Goal: Task Accomplishment & Management: Complete application form

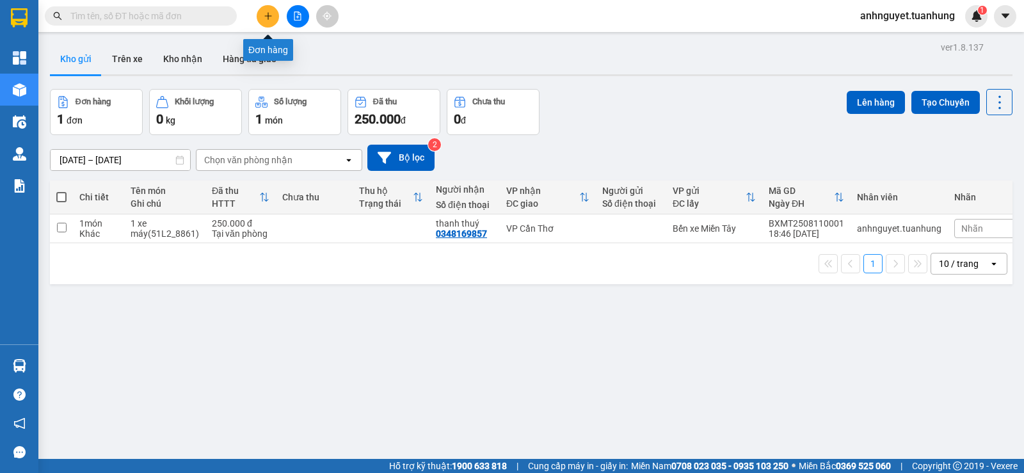
click at [269, 17] on icon "plus" at bounding box center [268, 16] width 9 height 9
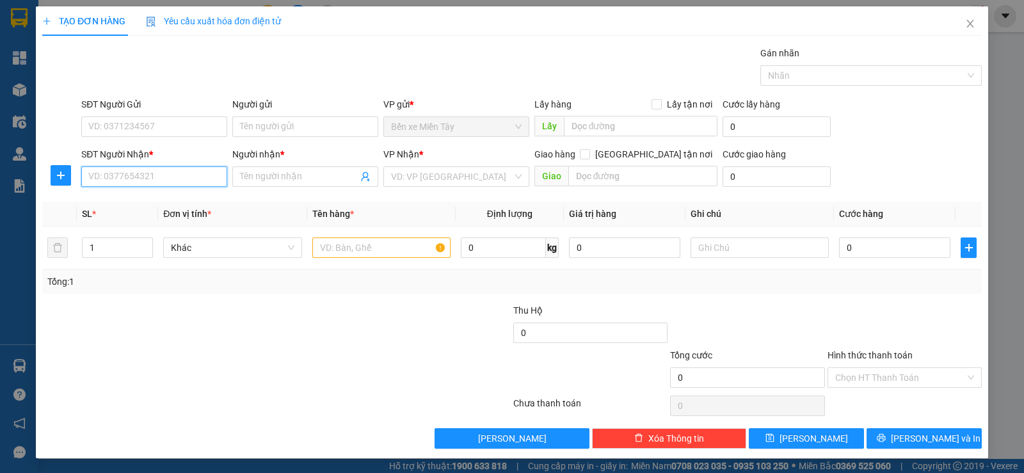
click at [111, 173] on input "SĐT Người Nhận *" at bounding box center [154, 176] width 146 height 20
type input "0943813559"
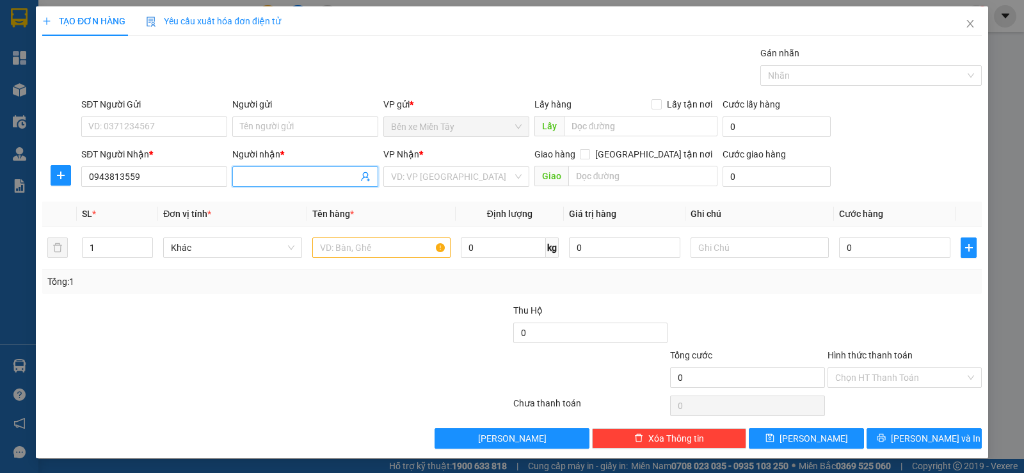
click at [274, 171] on input "Người nhận *" at bounding box center [299, 177] width 118 height 14
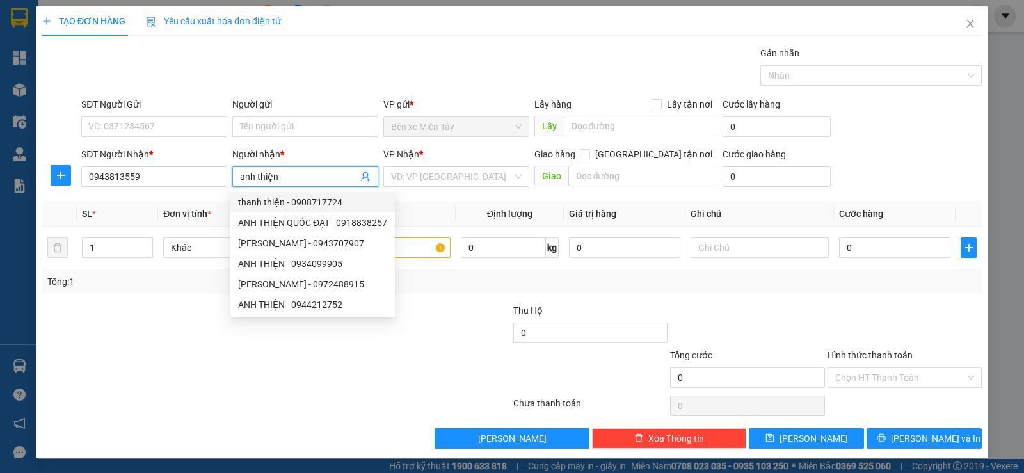
click at [289, 171] on input "anh thiện" at bounding box center [299, 177] width 118 height 14
type input "anh thiện"
click at [419, 177] on input "search" at bounding box center [452, 176] width 122 height 19
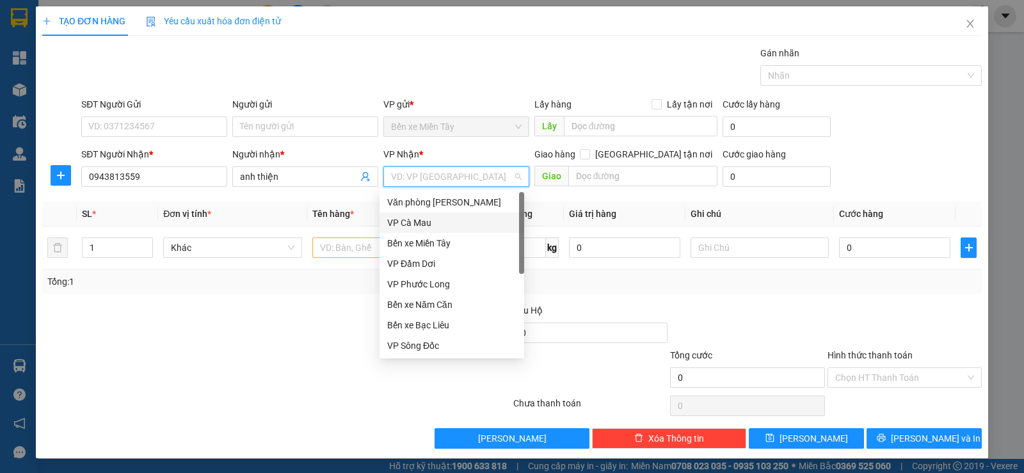
click at [446, 223] on div "VP Cà Mau" at bounding box center [451, 223] width 129 height 14
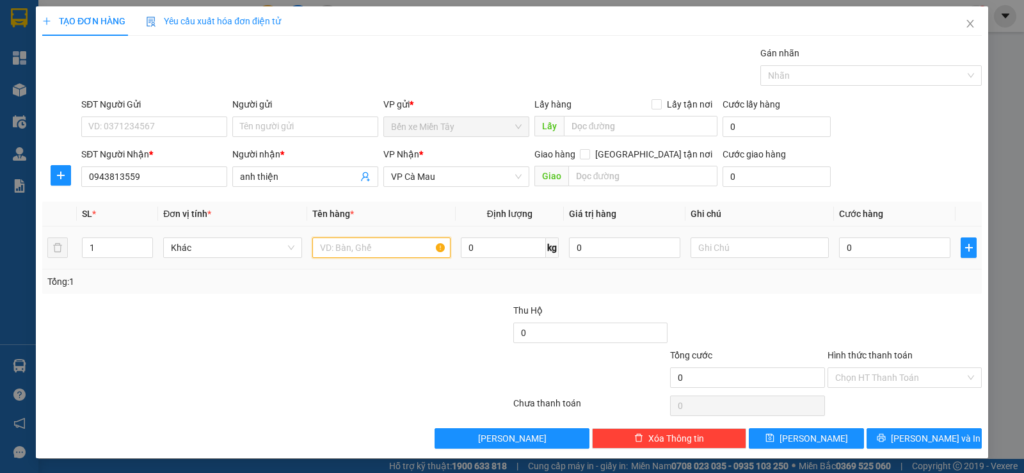
click at [337, 247] on input "text" at bounding box center [381, 248] width 138 height 20
type input "1 XE MÁY(94K1_77096)"
click at [617, 248] on input "0" at bounding box center [624, 248] width 111 height 20
type input "250.000"
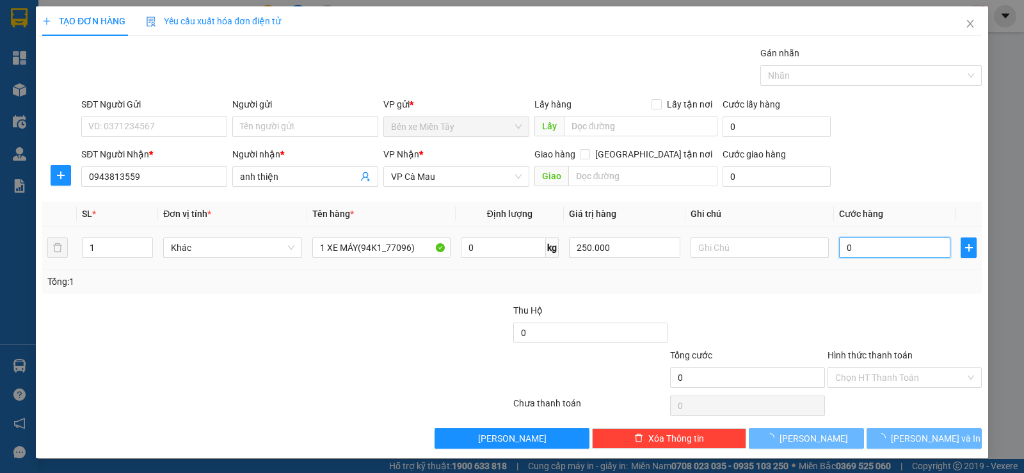
click at [869, 238] on input "0" at bounding box center [894, 248] width 111 height 20
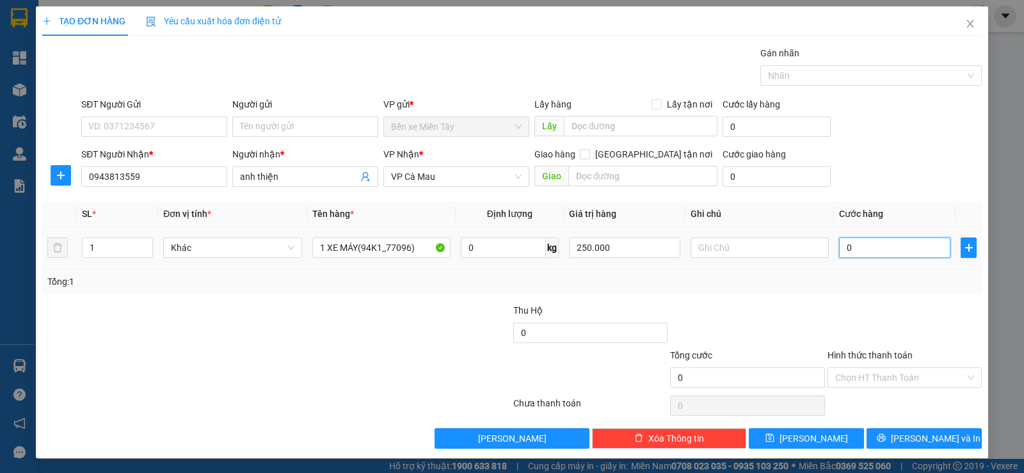
type input "2"
type input "25"
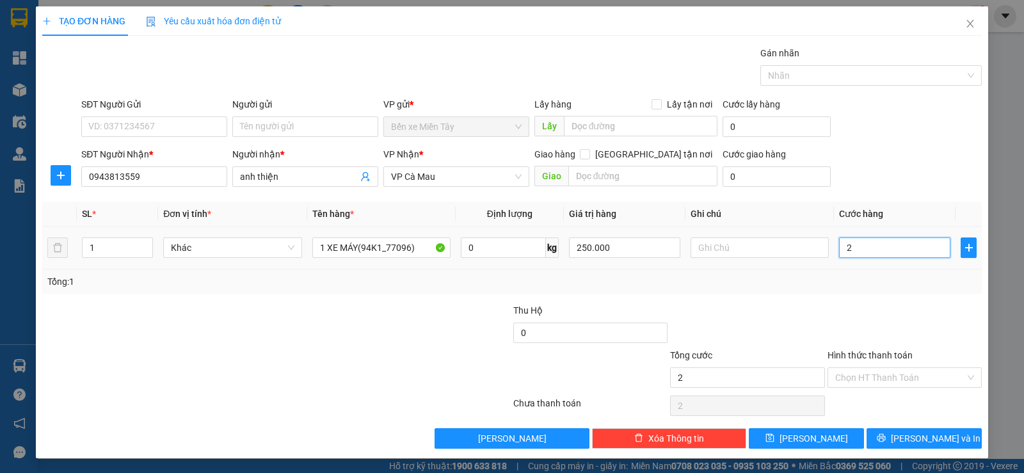
type input "25"
type input "250"
type input "2.500"
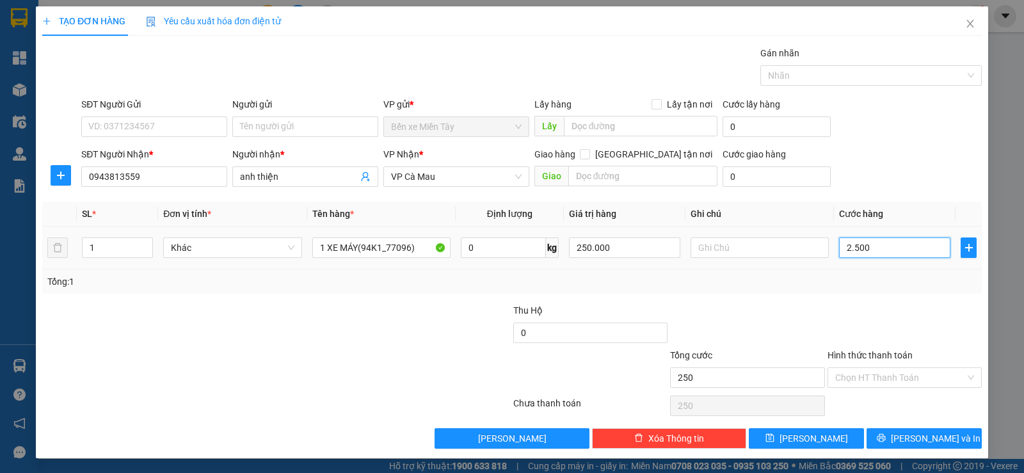
type input "2.500"
type input "25.000"
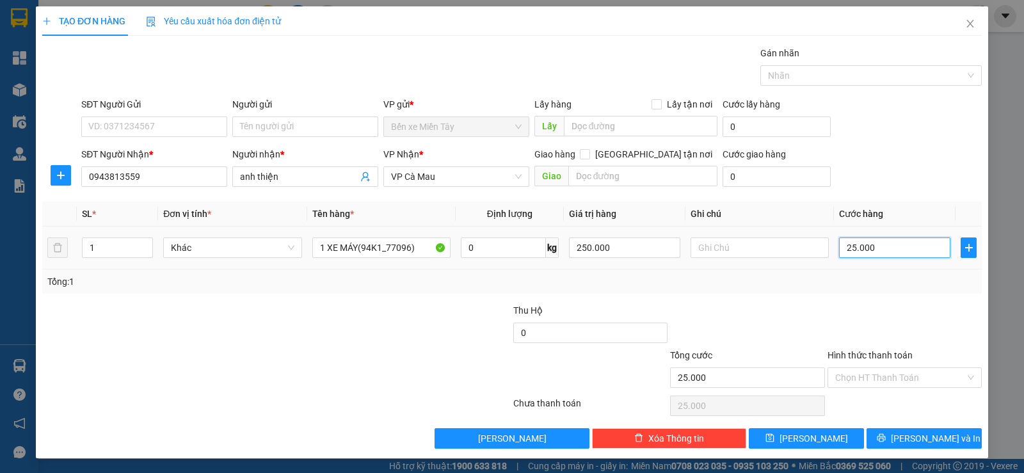
type input "250.000"
click at [867, 375] on input "Hình thức thanh toán" at bounding box center [901, 377] width 130 height 19
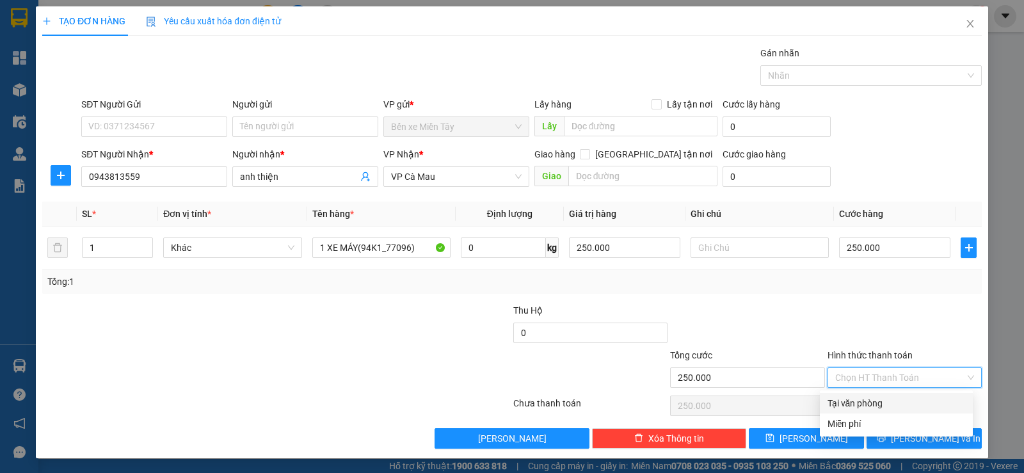
click at [864, 406] on div "Tại văn phòng" at bounding box center [897, 403] width 138 height 14
type input "0"
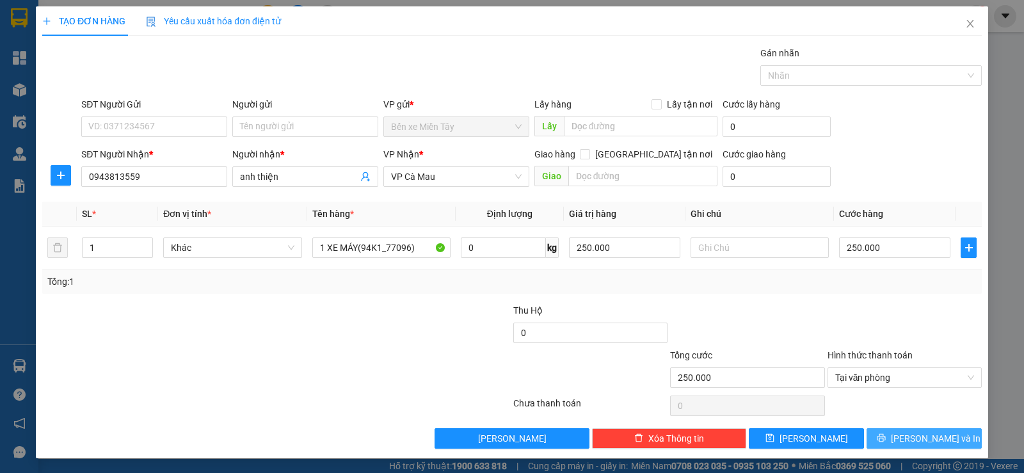
click at [920, 442] on span "Lưu và In" at bounding box center [936, 439] width 90 height 14
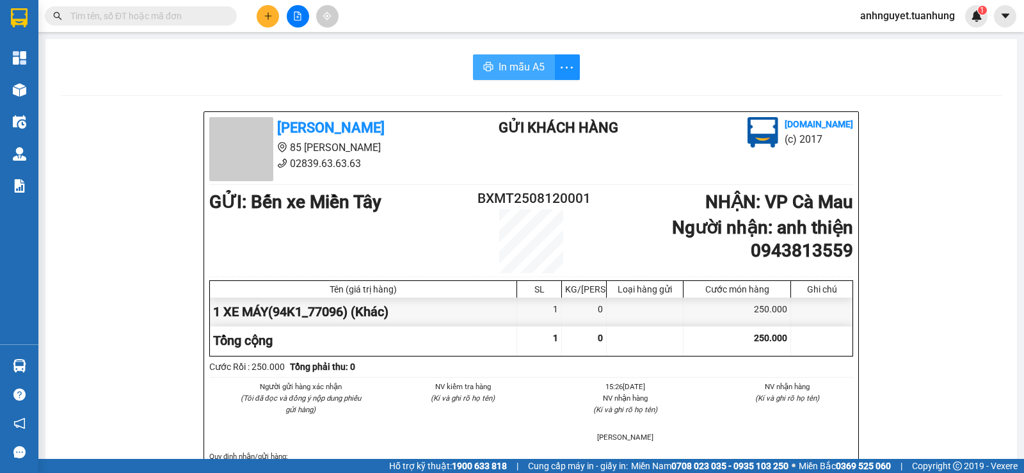
click at [514, 63] on span "In mẫu A5" at bounding box center [522, 67] width 46 height 16
